Goal: Obtain resource: Download file/media

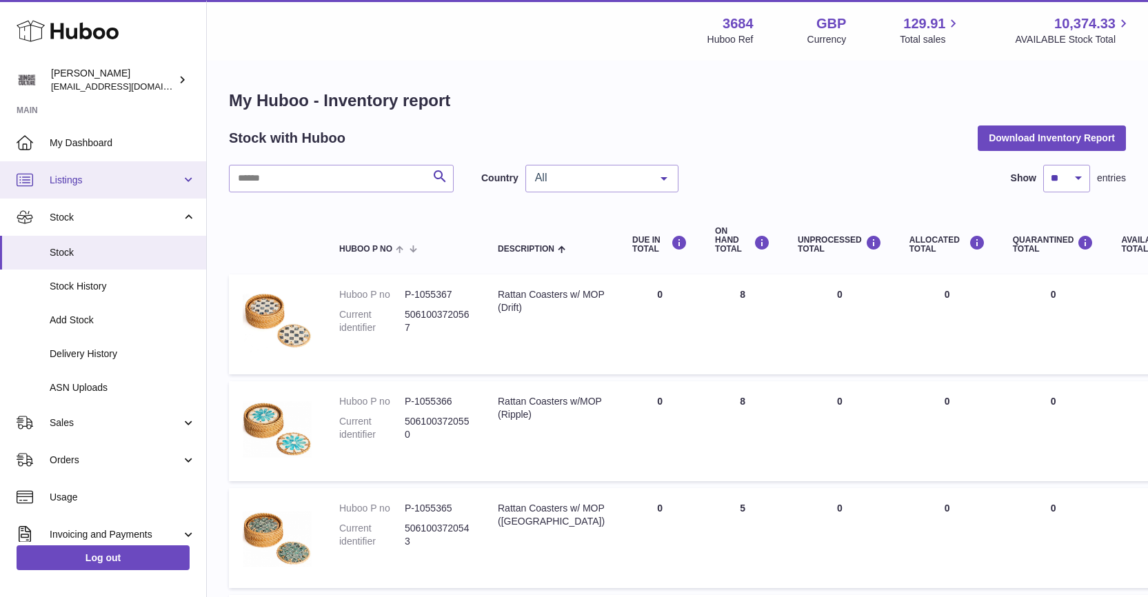
click at [92, 181] on span "Listings" at bounding box center [116, 180] width 132 height 13
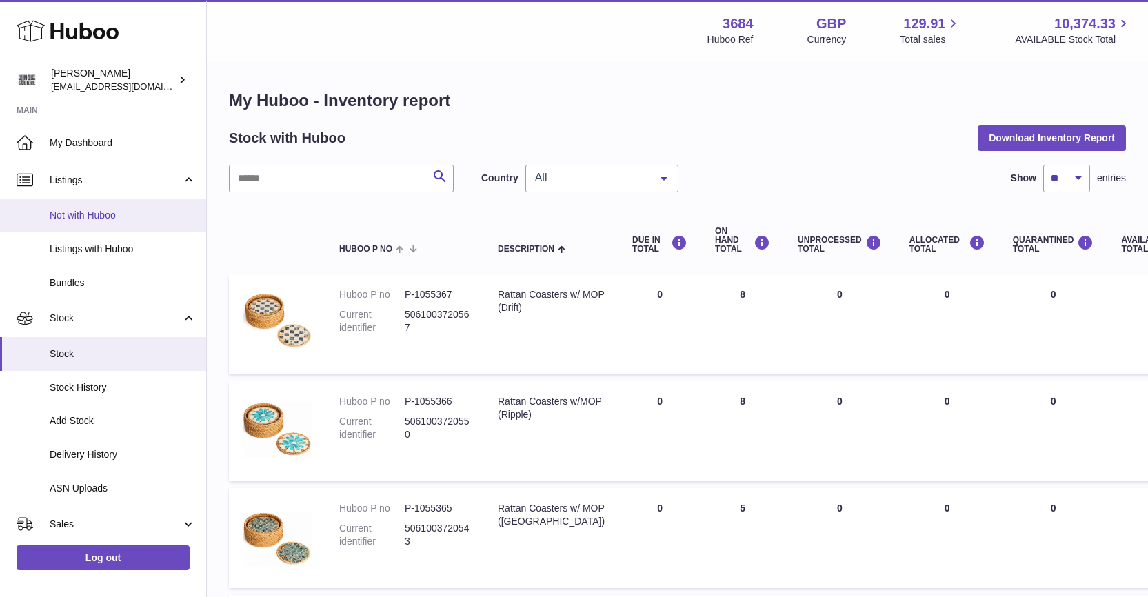
click at [78, 217] on span "Not with Huboo" at bounding box center [123, 215] width 146 height 13
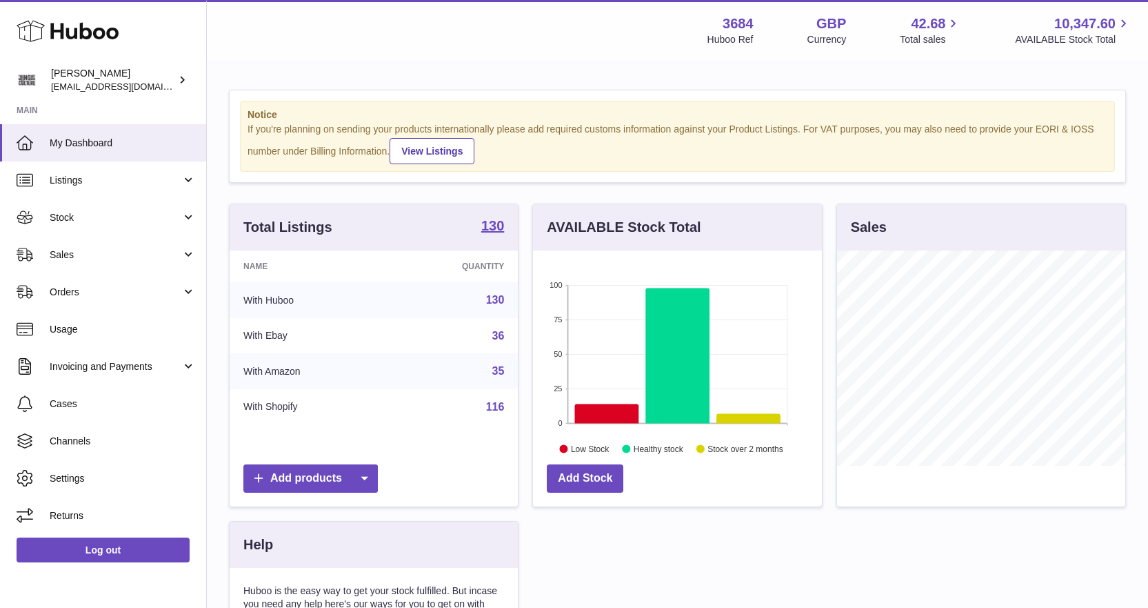
scroll to position [215, 289]
click at [85, 218] on span "Stock" at bounding box center [116, 217] width 132 height 13
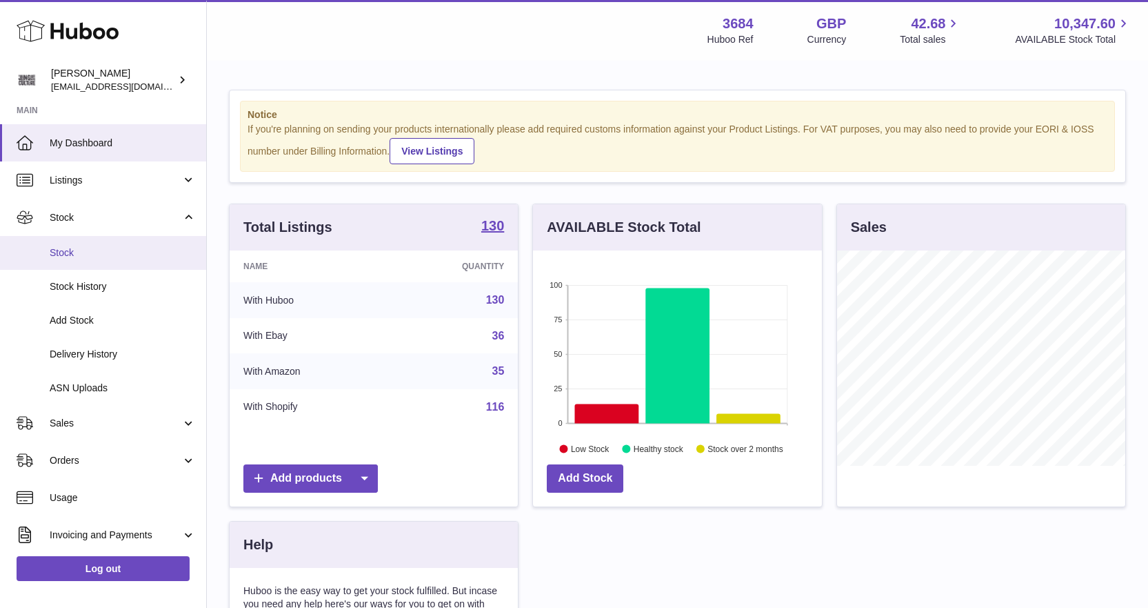
click at [82, 254] on span "Stock" at bounding box center [123, 252] width 146 height 13
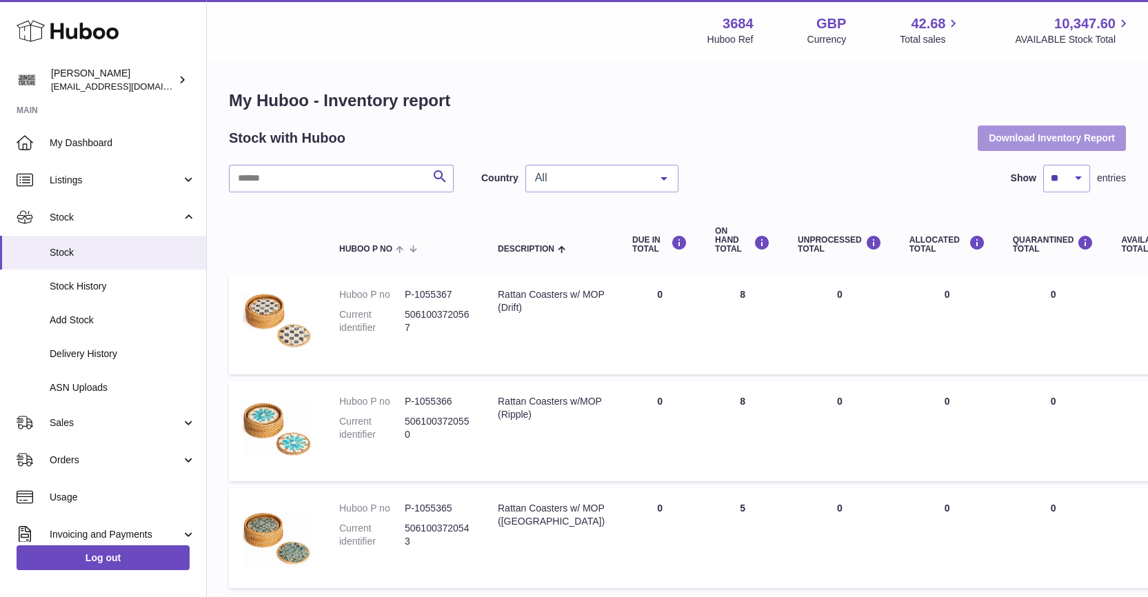
click at [1022, 141] on button "Download Inventory Report" at bounding box center [1052, 138] width 148 height 25
click at [374, 177] on input "text" at bounding box center [341, 179] width 225 height 28
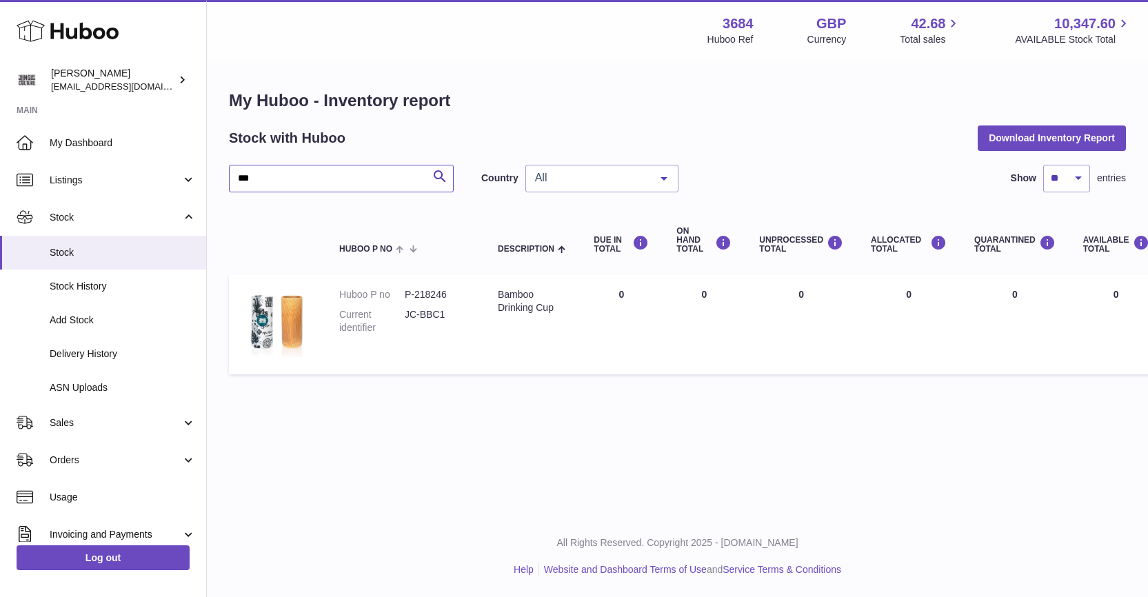
type input "***"
